Goal: Check status: Check status

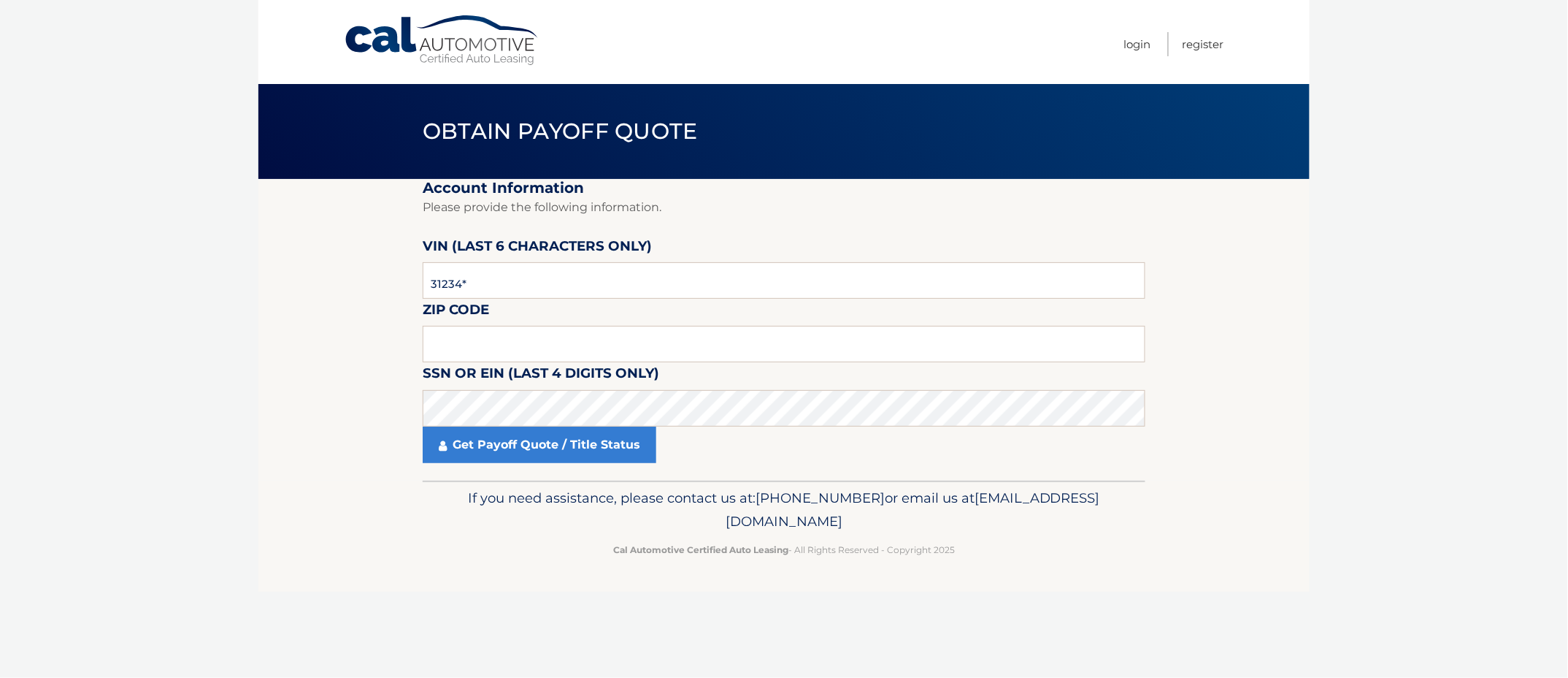
type input "312345"
click at [495, 347] on input "text" at bounding box center [784, 344] width 723 height 37
paste input "33178"
type input "33178"
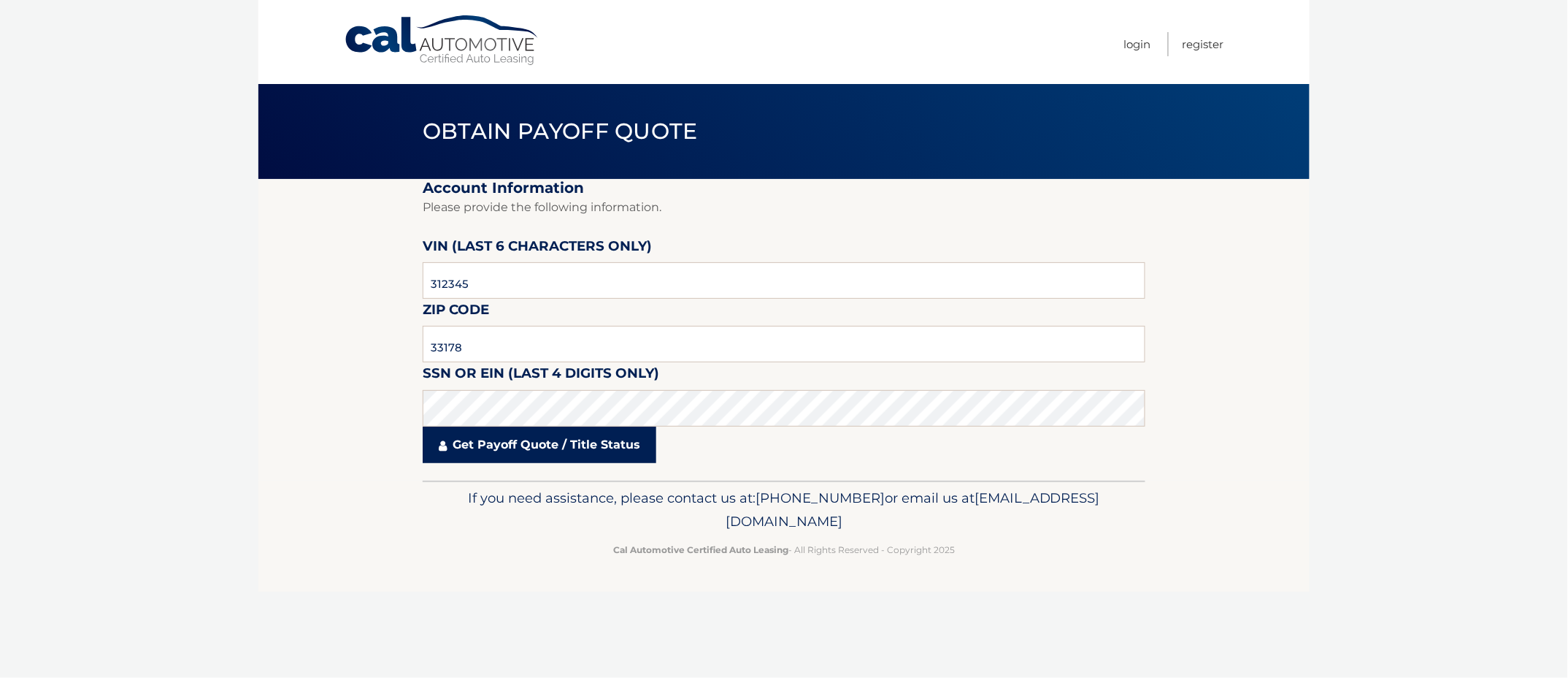
click at [501, 449] on link "Get Payoff Quote / Title Status" at bounding box center [539, 444] width 233 height 37
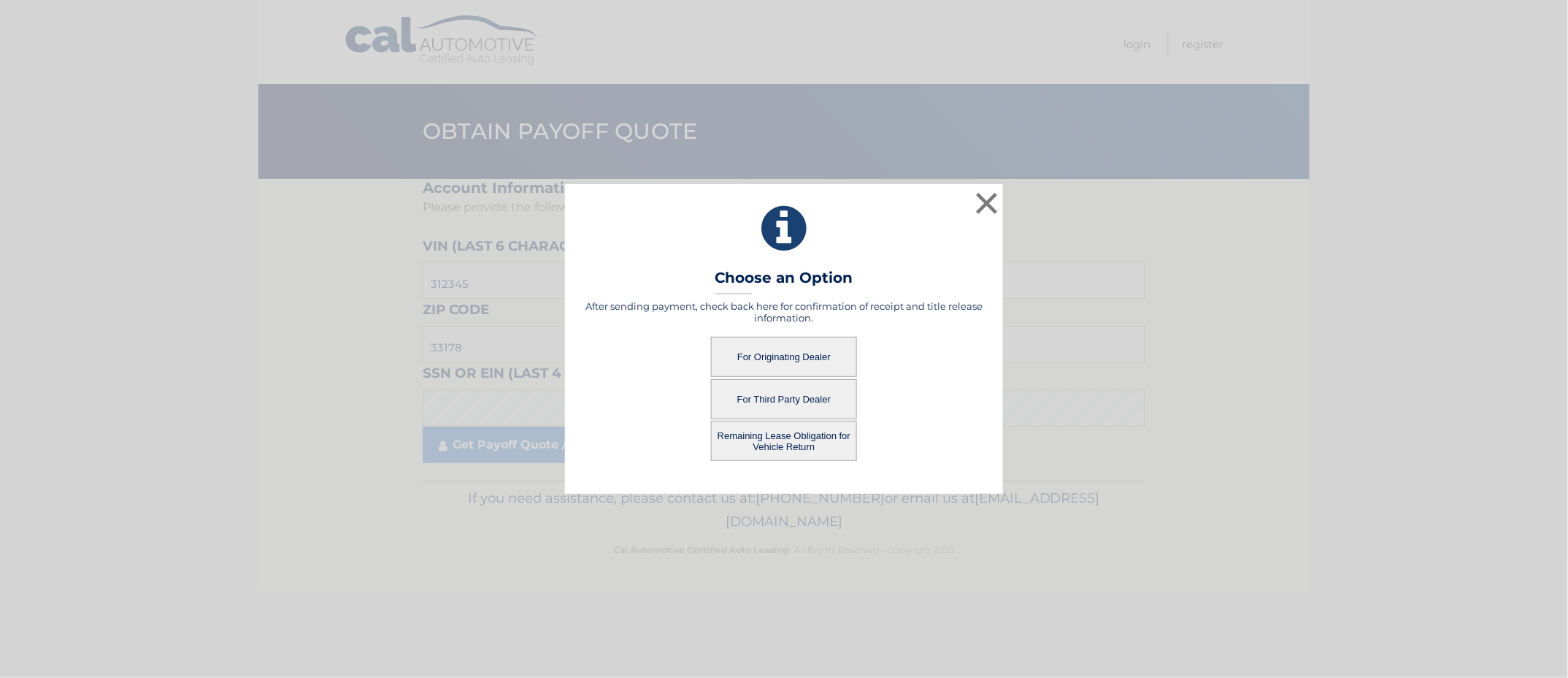
click at [745, 426] on button "Remaining Lease Obligation for Vehicle Return" at bounding box center [784, 440] width 146 height 40
click at [796, 431] on button "Remaining Lease Obligation for Vehicle Return" at bounding box center [784, 440] width 146 height 40
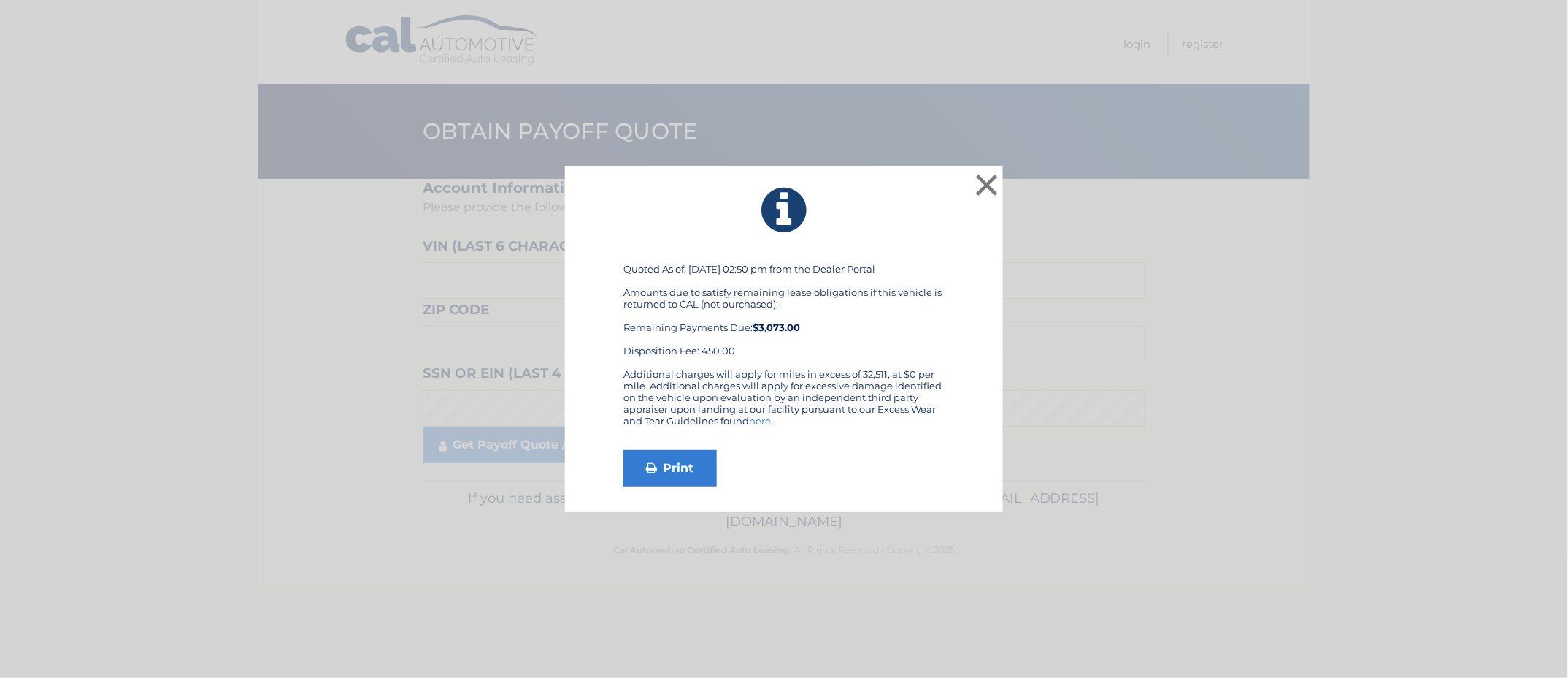
click at [1511, 455] on div "× Quoted As of: [DATE] 02:50 pm from the Dealer Portal Amounts due to satisfy r…" at bounding box center [784, 339] width 1556 height 346
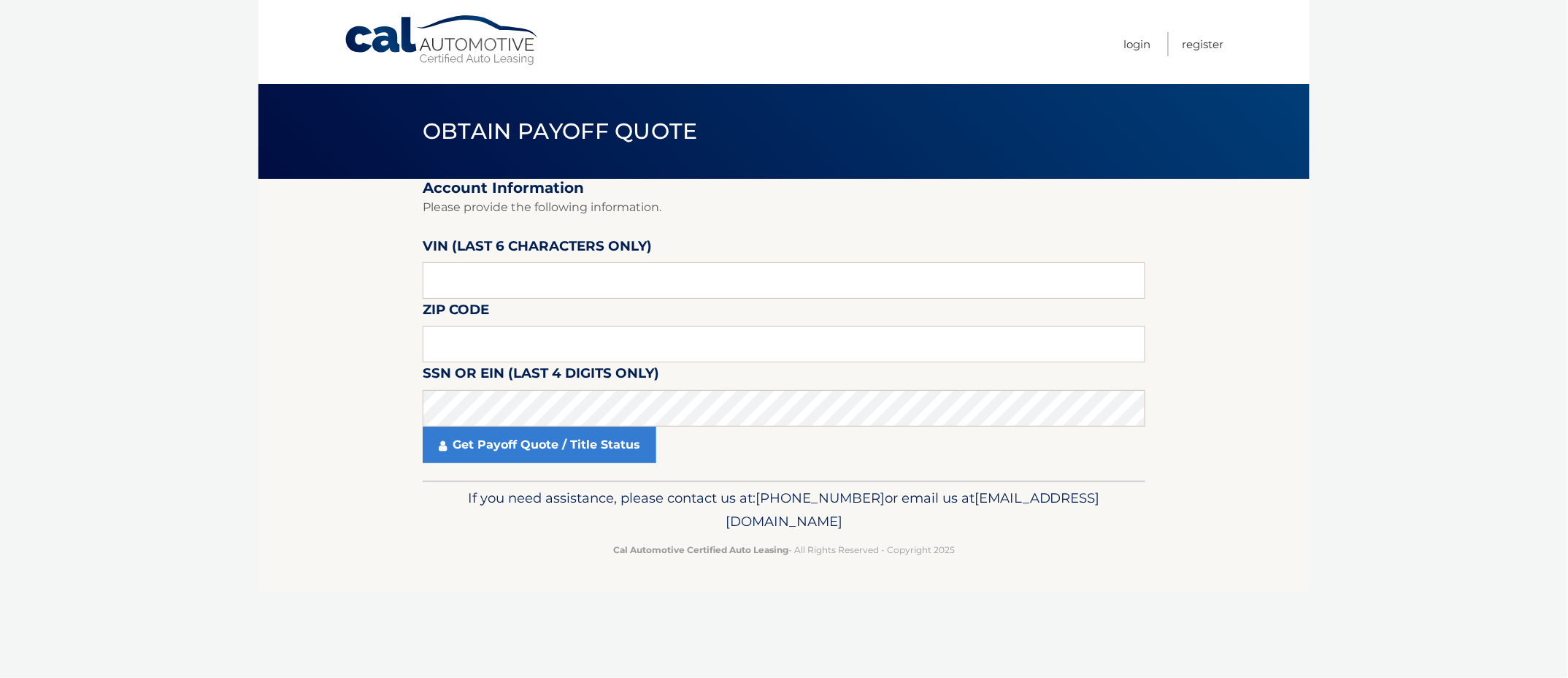
drag, startPoint x: 378, startPoint y: 582, endPoint x: 347, endPoint y: 546, distance: 47.5
click at [378, 578] on footer "If you need assistance, please contact us at: [PHONE_NUMBER] or email us at [EM…" at bounding box center [784, 535] width 1051 height 111
drag, startPoint x: 538, startPoint y: 281, endPoint x: 188, endPoint y: 249, distance: 351.5
click at [203, 256] on body "Cal Automotive Menu Login Register Obtain Payoff Quote" at bounding box center [784, 339] width 1568 height 678
type input "312345"
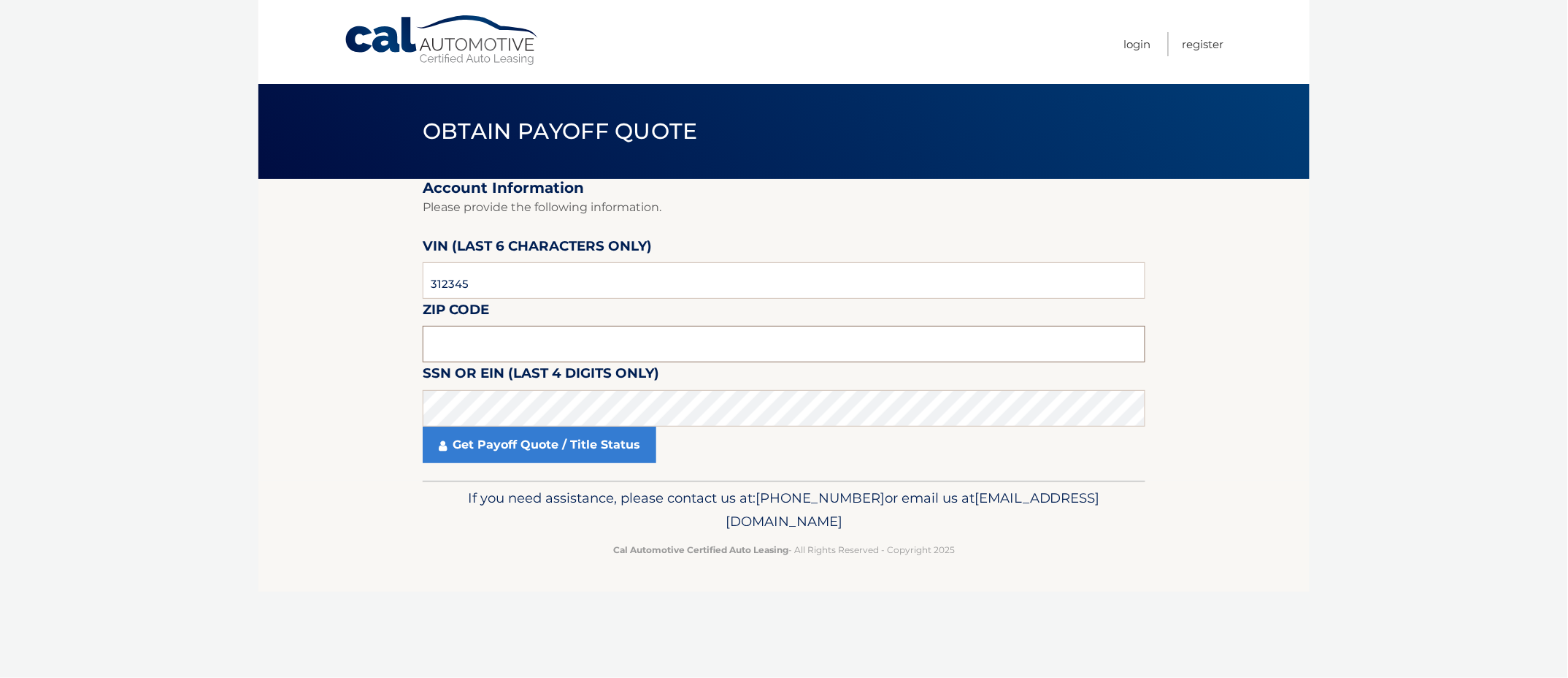
click at [487, 349] on input "text" at bounding box center [784, 344] width 723 height 37
type input "33178"
click button "For Originating Dealer" at bounding box center [0, 0] width 0 height 0
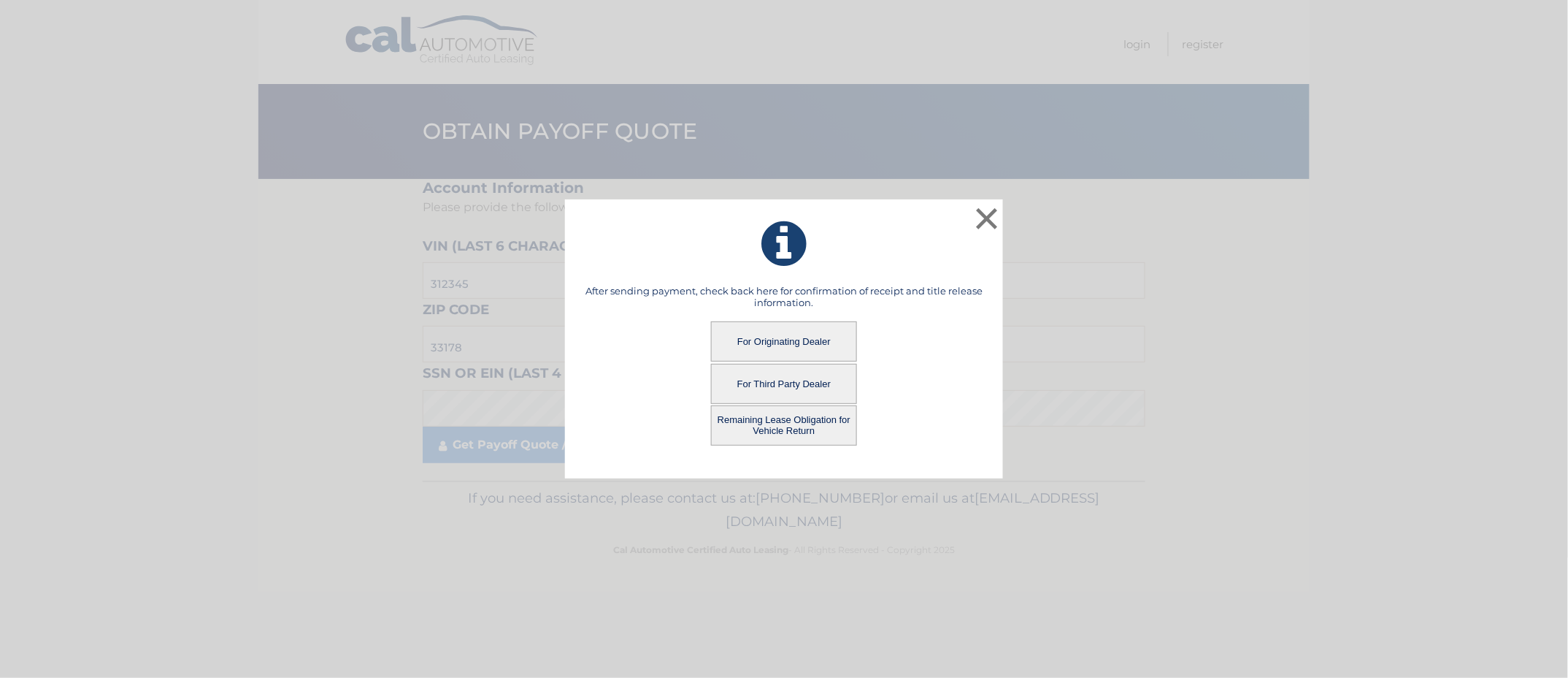
click at [789, 409] on button "Remaining Lease Obligation for Vehicle Return" at bounding box center [784, 425] width 146 height 40
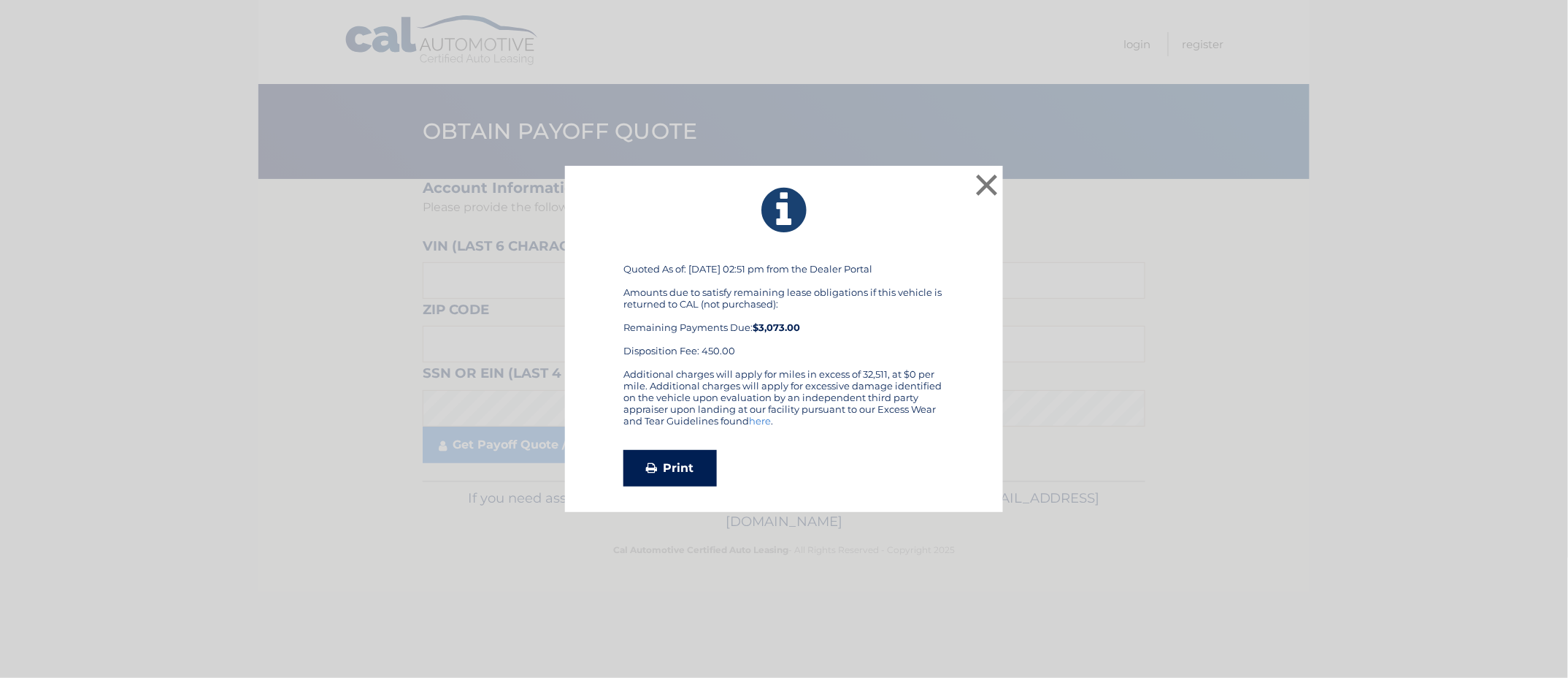
click at [659, 470] on link "Print" at bounding box center [670, 468] width 93 height 37
click at [986, 187] on button "×" at bounding box center [986, 184] width 29 height 29
